Goal: Task Accomplishment & Management: Manage account settings

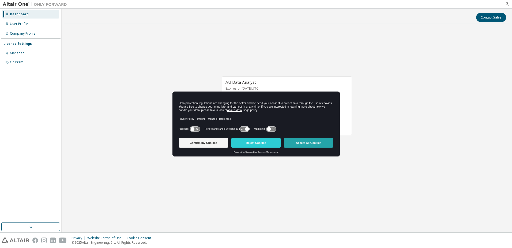
click at [313, 142] on button "Accept All Cookies" at bounding box center [308, 143] width 49 height 10
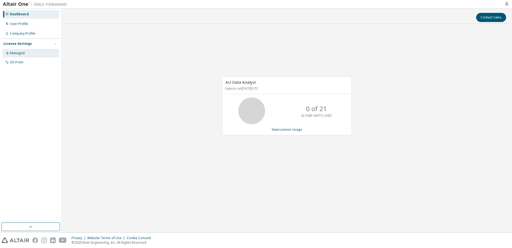
click at [14, 53] on div "Managed" at bounding box center [17, 53] width 15 height 4
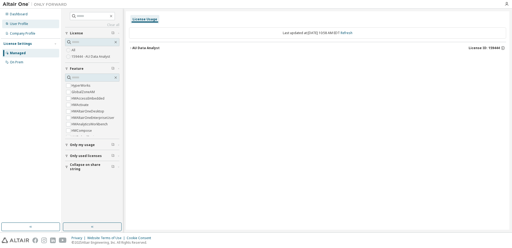
click at [23, 25] on div "User Profile" at bounding box center [19, 24] width 18 height 4
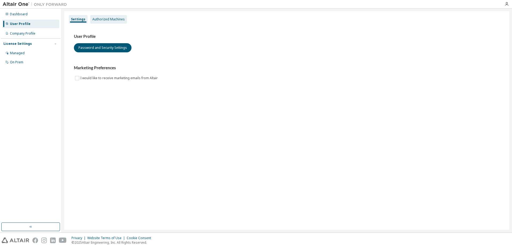
click at [110, 17] on div "Authorized Machines" at bounding box center [108, 19] width 37 height 9
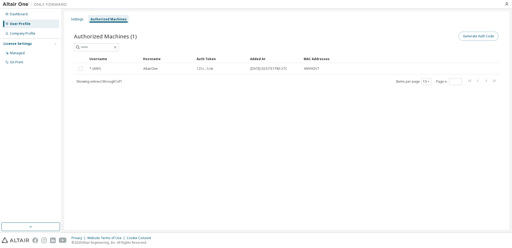
click at [489, 35] on button "Generate Auth Code" at bounding box center [479, 36] width 40 height 9
click at [481, 38] on button "Generate Auth Code" at bounding box center [479, 36] width 40 height 9
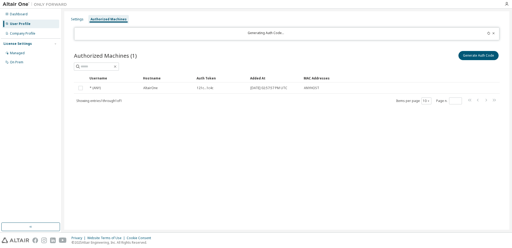
click at [361, 20] on div "Settings Authorized Machines" at bounding box center [287, 19] width 439 height 10
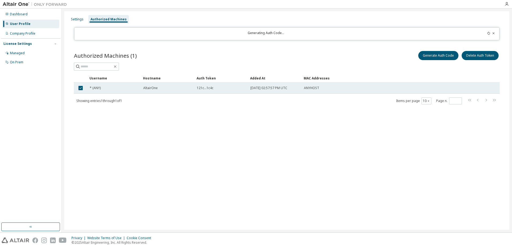
click at [204, 87] on span "121c...1c4c" at bounding box center [205, 88] width 17 height 4
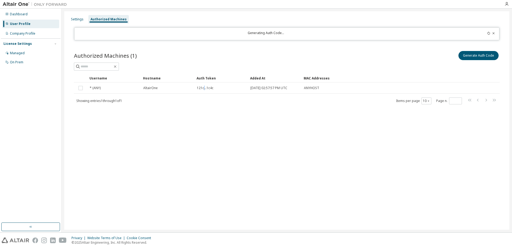
click at [204, 87] on span "121c...1c4c" at bounding box center [205, 88] width 17 height 4
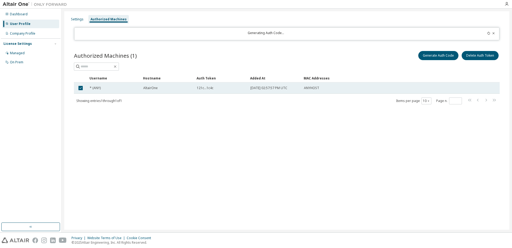
click at [202, 89] on span "121c...1c4c" at bounding box center [205, 88] width 17 height 4
click span "121c...1c4c"
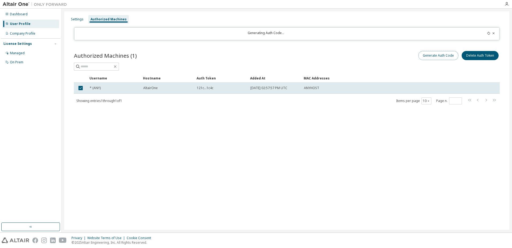
click at [438, 56] on button "Generate Auth Code" at bounding box center [439, 55] width 40 height 9
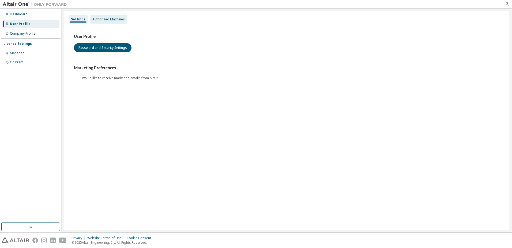
click at [118, 18] on div "Authorized Machines" at bounding box center [108, 19] width 32 height 4
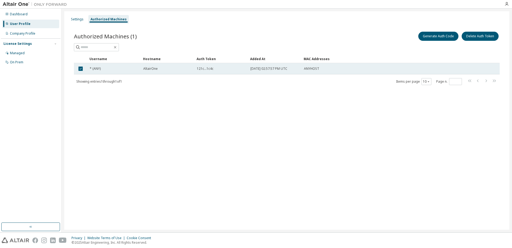
click at [208, 68] on span "121c...1c4c" at bounding box center [205, 68] width 17 height 4
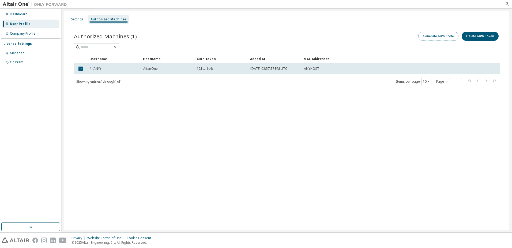
click at [444, 35] on button "Generate Auth Code" at bounding box center [439, 36] width 40 height 9
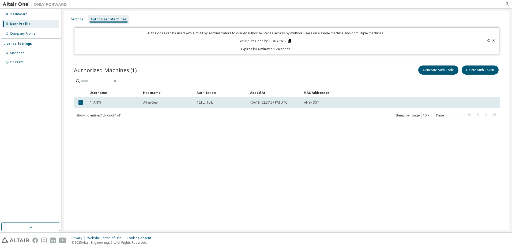
click at [290, 42] on icon at bounding box center [289, 41] width 3 height 4
